Goal: Find specific page/section: Find specific page/section

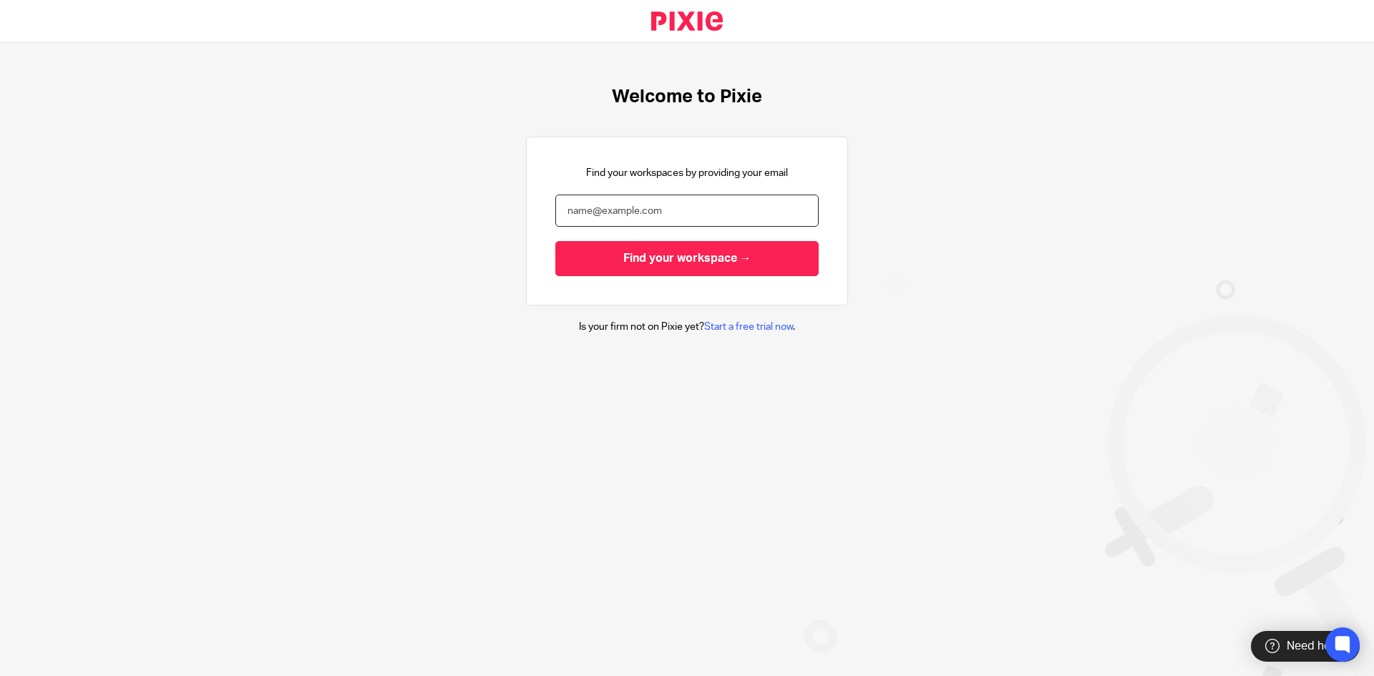
click at [628, 203] on input "email" at bounding box center [686, 211] width 263 height 32
click at [687, 276] on div at bounding box center [687, 276] width 0 height 0
type input "[EMAIL_ADDRESS][DOMAIN_NAME]"
click at [668, 269] on input "Find your workspace →" at bounding box center [686, 258] width 263 height 35
